Goal: Task Accomplishment & Management: Manage account settings

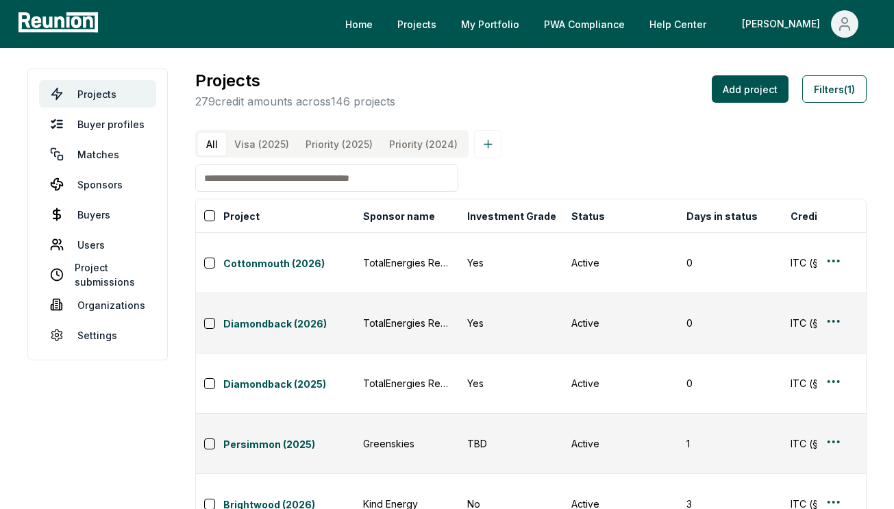
click at [283, 184] on input at bounding box center [326, 177] width 263 height 27
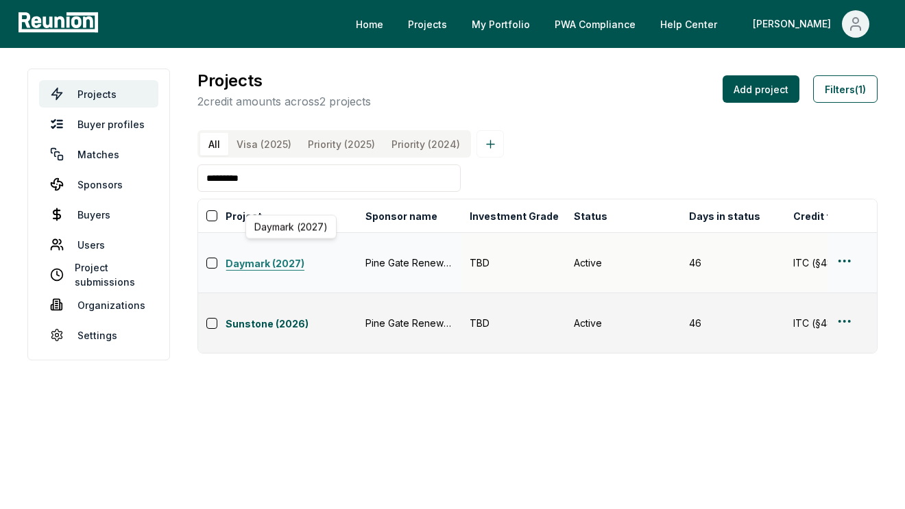
type input "*********"
click at [254, 256] on link "Daymark (2027)" at bounding box center [291, 264] width 132 height 16
click at [94, 182] on link "Sponsors" at bounding box center [98, 184] width 119 height 27
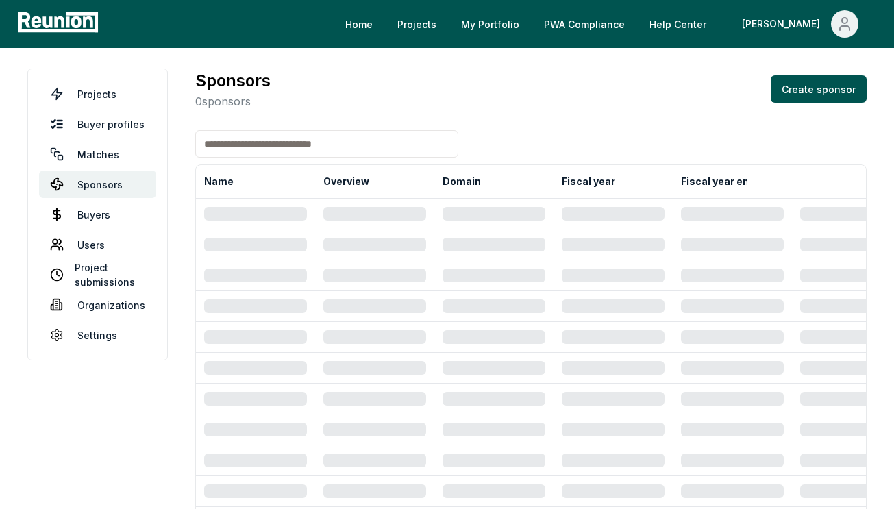
click at [274, 147] on input at bounding box center [326, 143] width 263 height 27
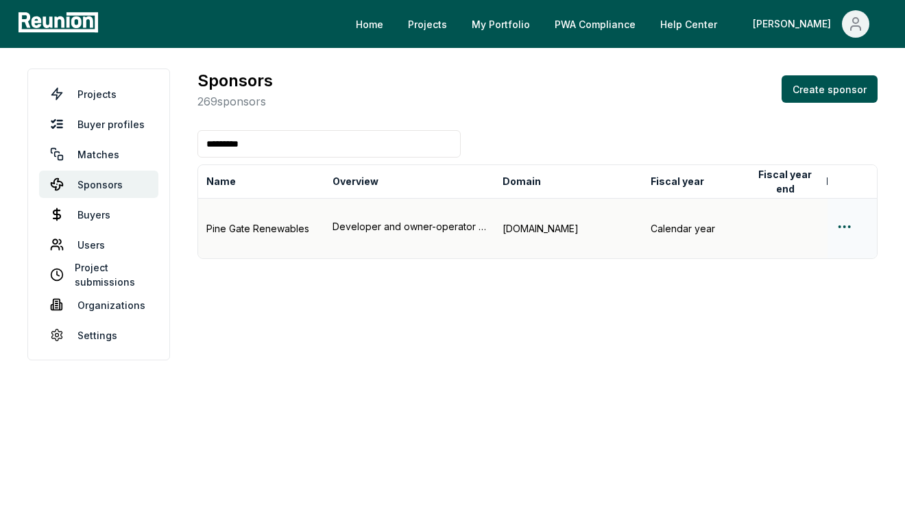
type input "*********"
click at [261, 221] on div "Pine Gate Renewables" at bounding box center [261, 228] width 110 height 14
click at [850, 219] on html "Please visit us on your desktop We're working on making our marketplace mobile-…" at bounding box center [452, 254] width 905 height 509
click at [813, 264] on div "Edit sponsor" at bounding box center [828, 269] width 130 height 23
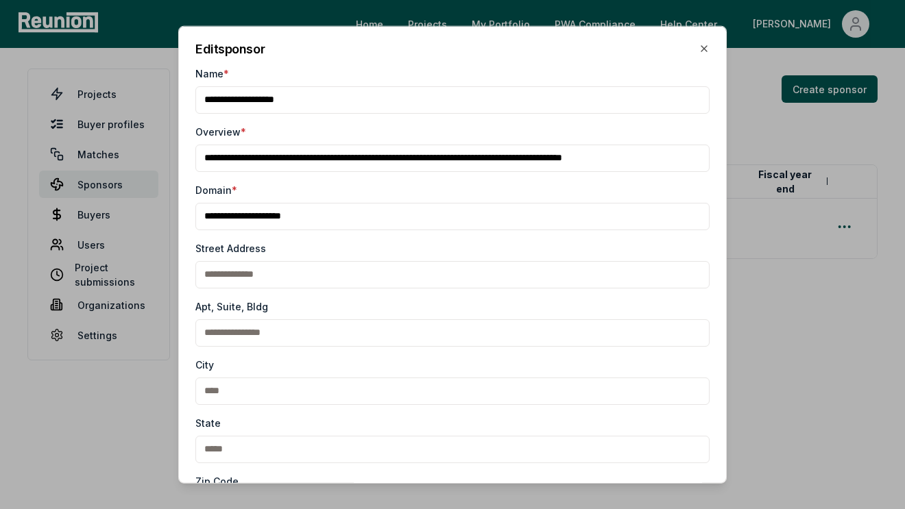
scroll to position [290, 0]
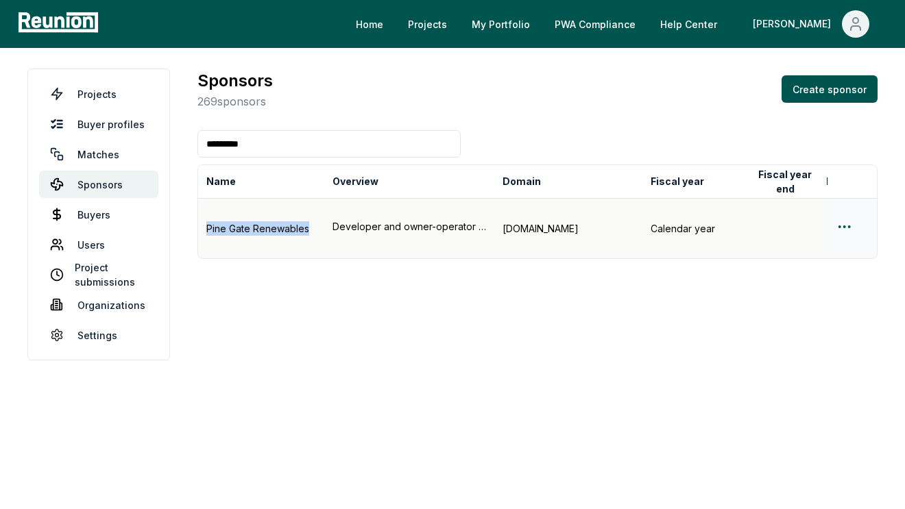
drag, startPoint x: 206, startPoint y: 216, endPoint x: 307, endPoint y: 215, distance: 100.7
click at [307, 221] on div "Pine Gate Renewables" at bounding box center [261, 228] width 110 height 14
copy div "Pine Gate Renewables"
